Goal: Task Accomplishment & Management: Manage account settings

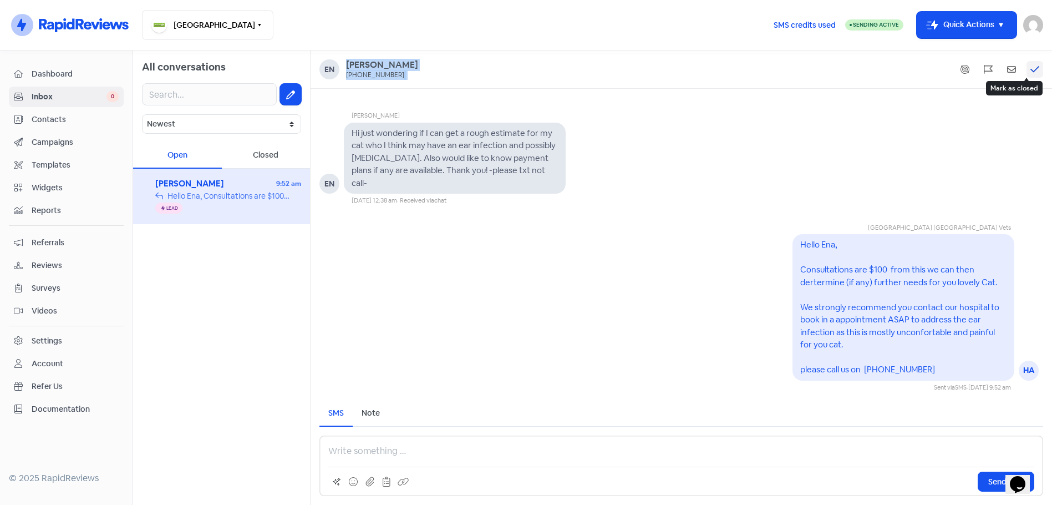
click at [1037, 69] on icon at bounding box center [1034, 69] width 9 height 6
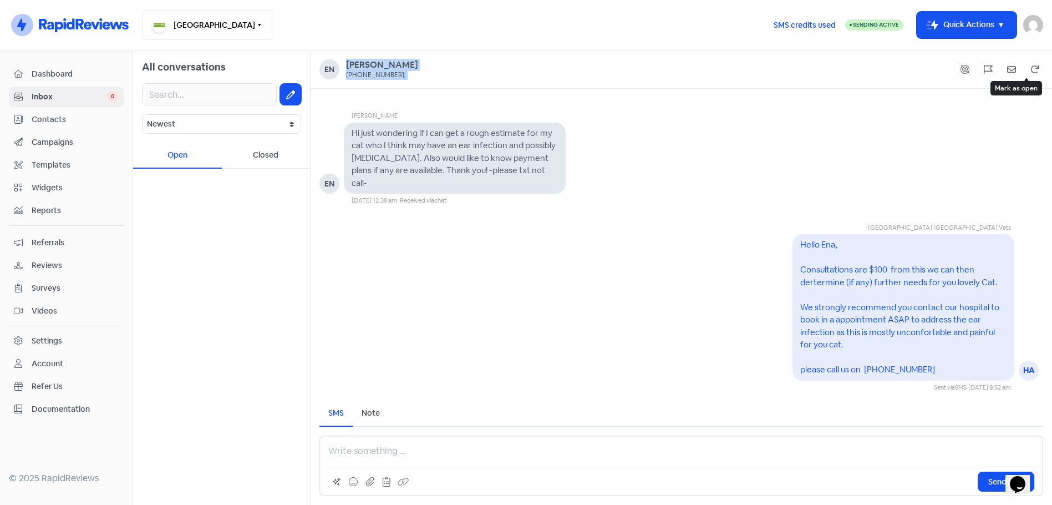
click at [1037, 69] on icon at bounding box center [1035, 69] width 8 height 8
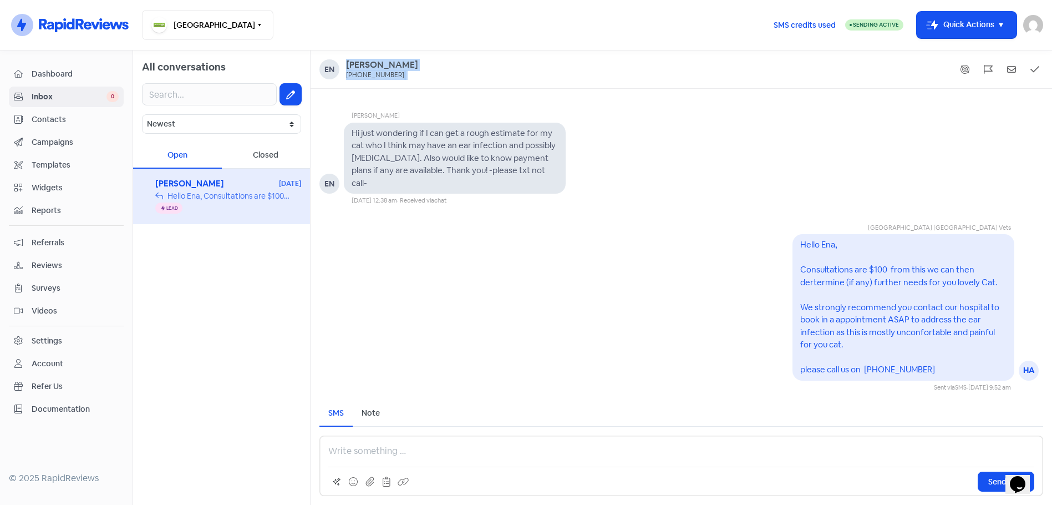
click at [39, 99] on span "Inbox" at bounding box center [69, 97] width 75 height 12
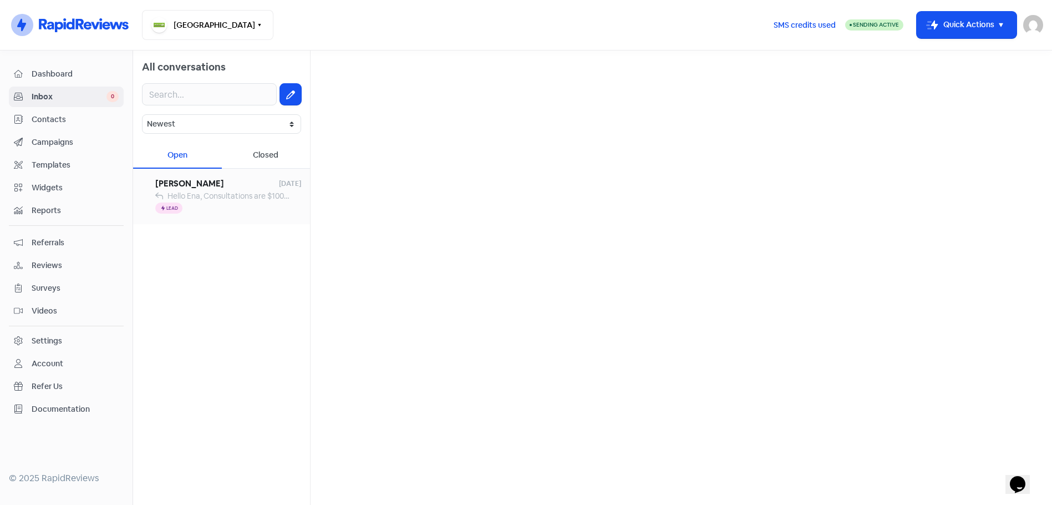
click at [232, 191] on span "Hello Ena, Consultations are $100 from this we can then dertermine (if any) fur…" at bounding box center [711, 196] width 1088 height 10
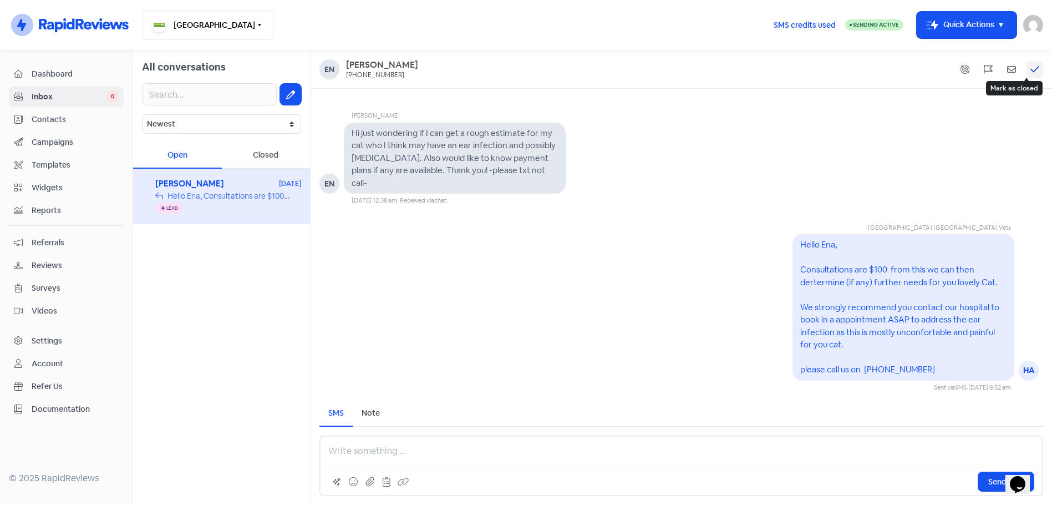
click at [1036, 69] on icon at bounding box center [1034, 69] width 9 height 6
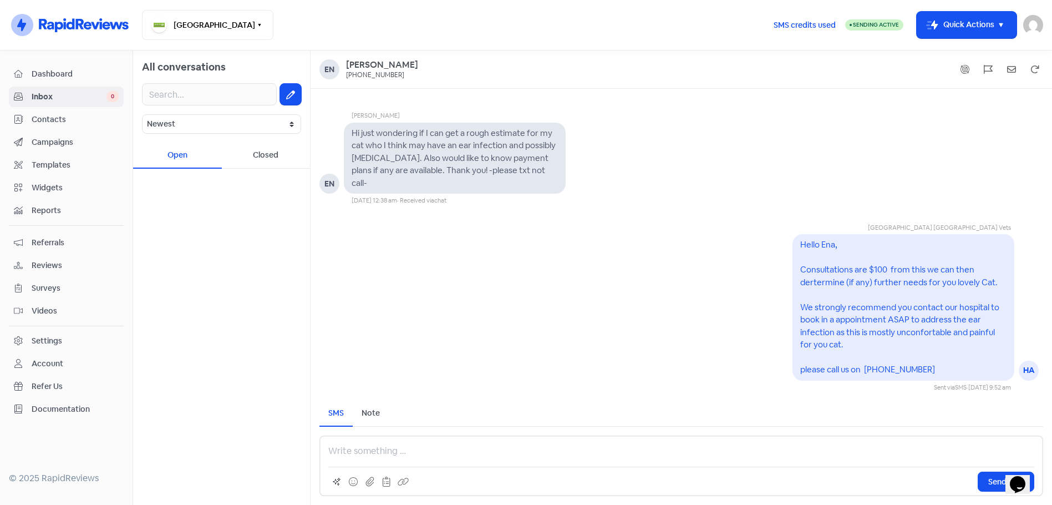
click at [44, 94] on span "Inbox" at bounding box center [69, 97] width 75 height 12
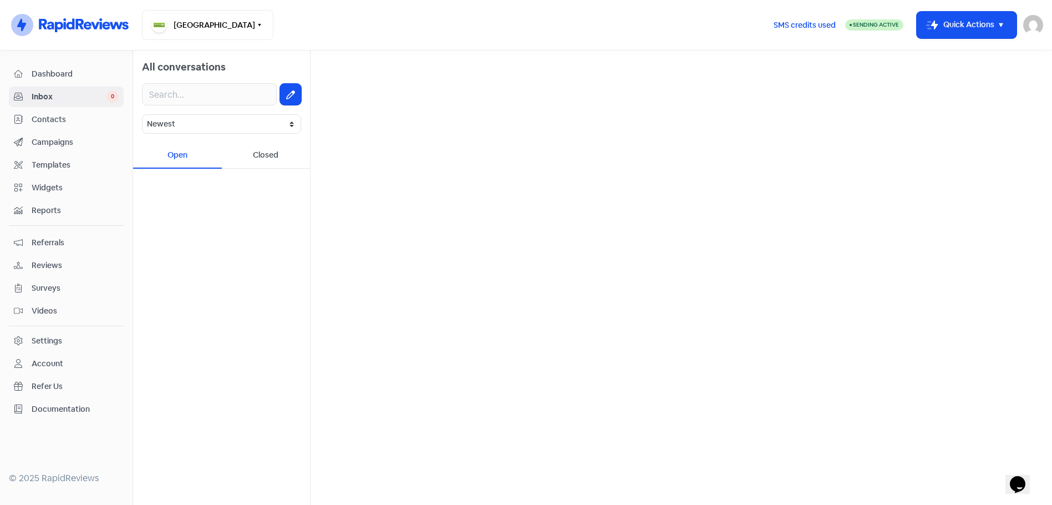
click at [53, 265] on span "Reviews" at bounding box center [75, 265] width 87 height 12
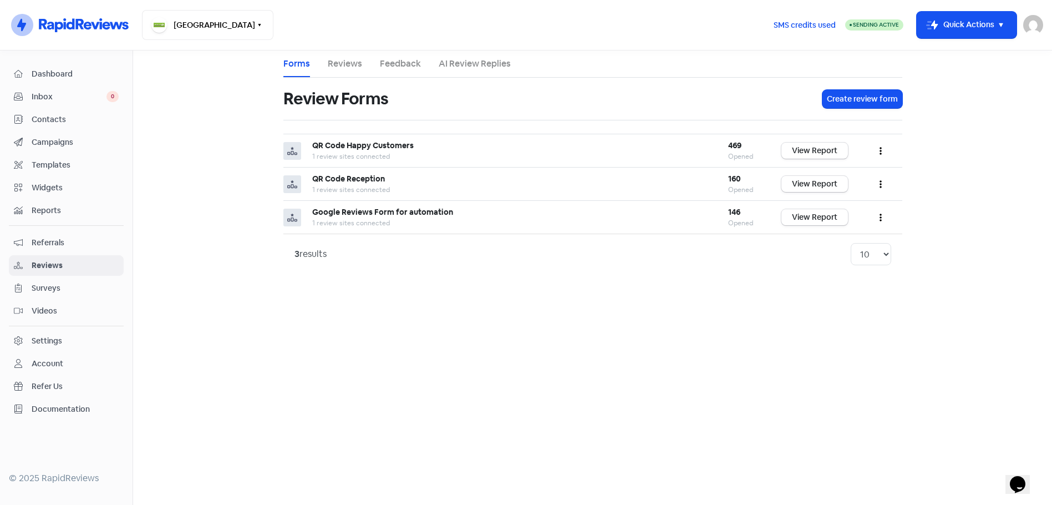
click at [351, 67] on link "Reviews" at bounding box center [345, 63] width 34 height 13
